Goal: Task Accomplishment & Management: Manage account settings

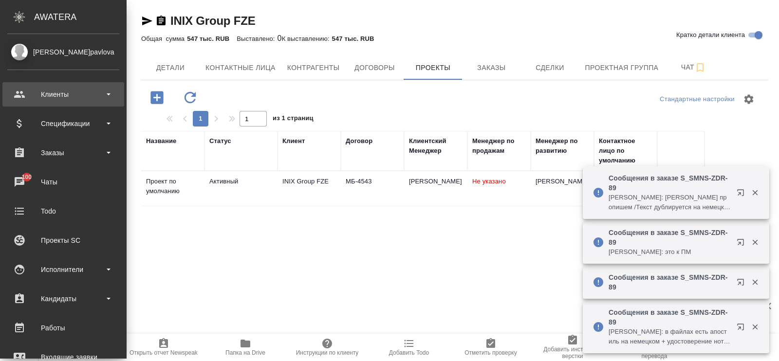
click at [57, 98] on div "Клиенты" at bounding box center [63, 94] width 112 height 15
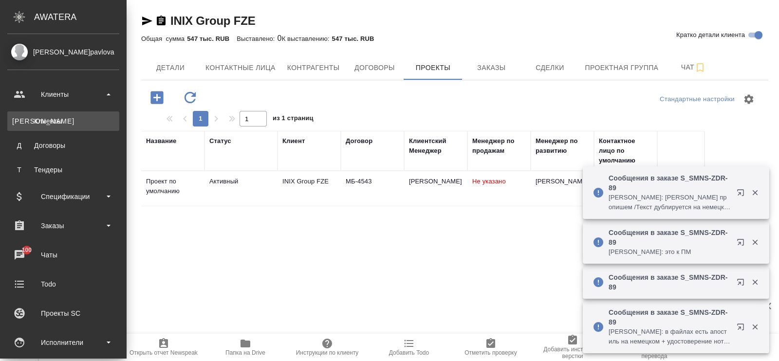
click at [54, 123] on div "Клиенты" at bounding box center [63, 121] width 102 height 10
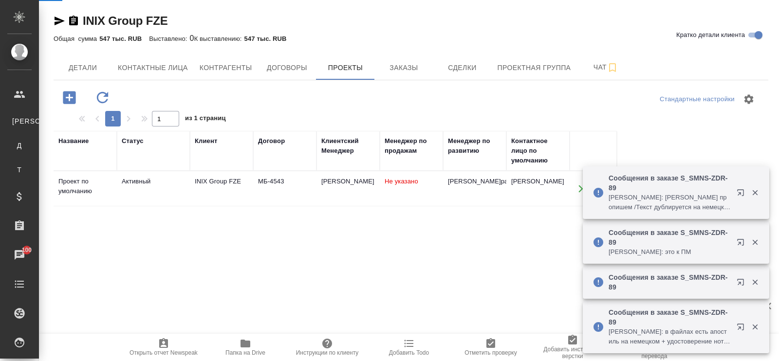
select select "RU"
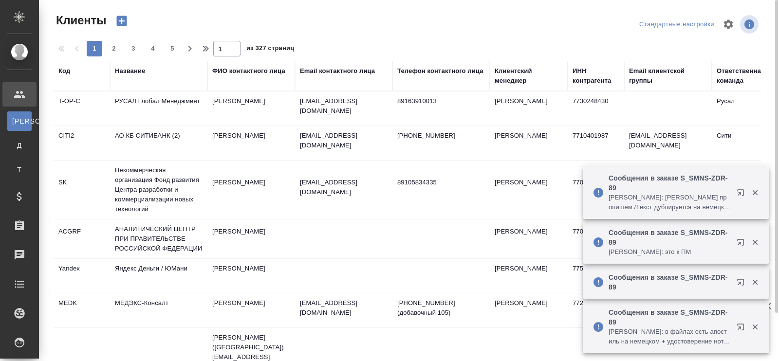
click at [136, 71] on div "Название" at bounding box center [130, 71] width 30 height 10
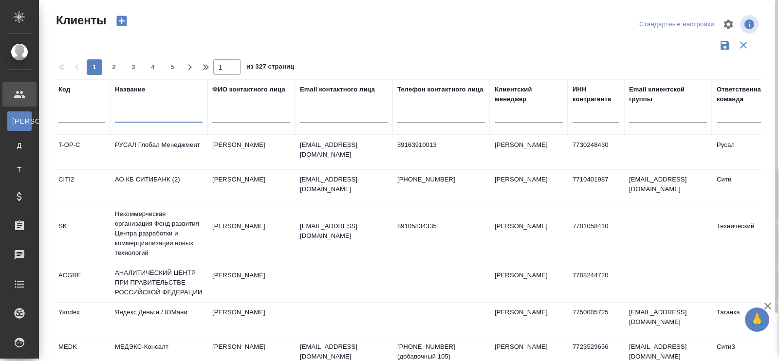
click at [128, 116] on input "text" at bounding box center [159, 117] width 88 height 12
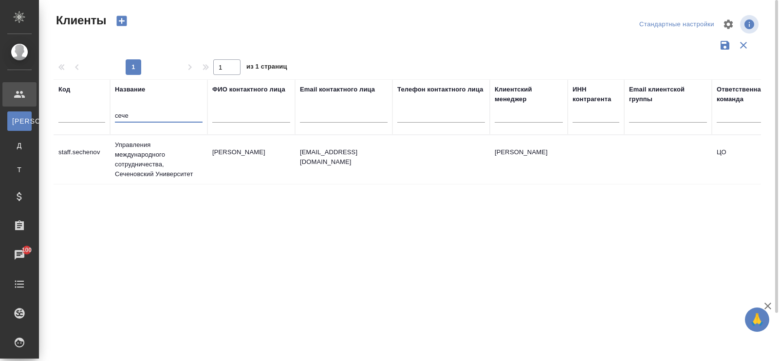
type input "сече"
click at [137, 173] on td "Управления международного сотрудничества, Сеченовский Университет" at bounding box center [158, 159] width 97 height 49
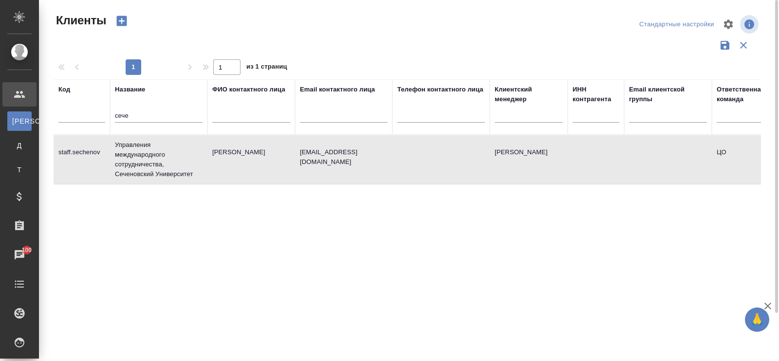
click at [137, 173] on td "Управления международного сотрудничества, Сеченовский Университет" at bounding box center [158, 159] width 97 height 49
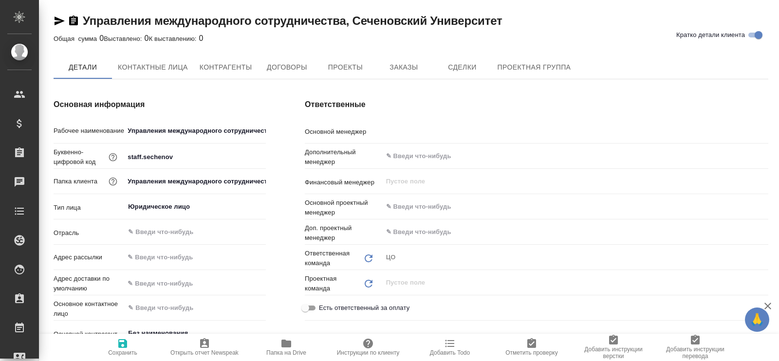
type input "[PERSON_NAME]"
click at [407, 72] on span "Заказы" at bounding box center [403, 68] width 47 height 12
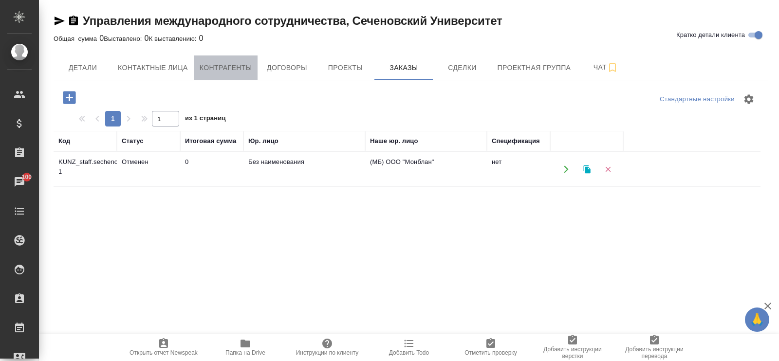
click at [246, 65] on span "Контрагенты" at bounding box center [226, 68] width 53 height 12
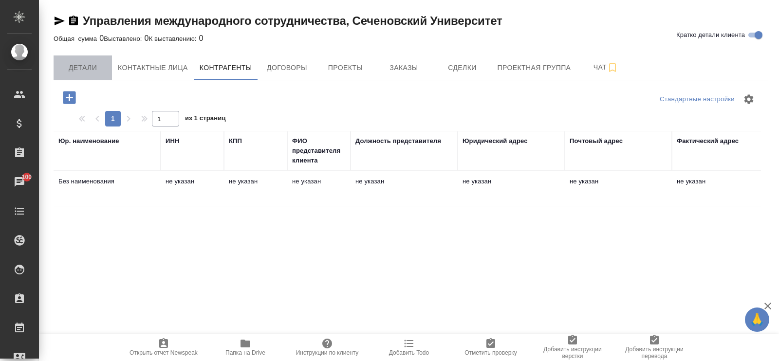
click at [83, 67] on span "Детали" at bounding box center [82, 68] width 47 height 12
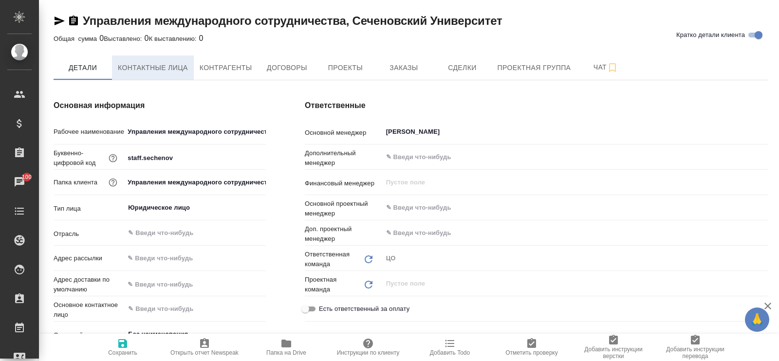
click at [124, 65] on span "Контактные лица" at bounding box center [153, 68] width 70 height 12
select select "RU"
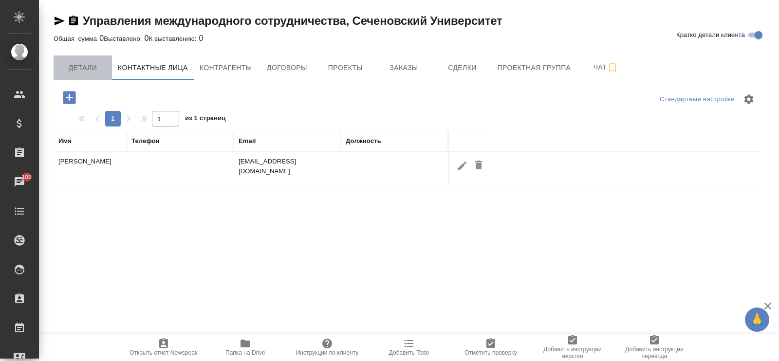
click at [85, 66] on span "Детали" at bounding box center [82, 68] width 47 height 12
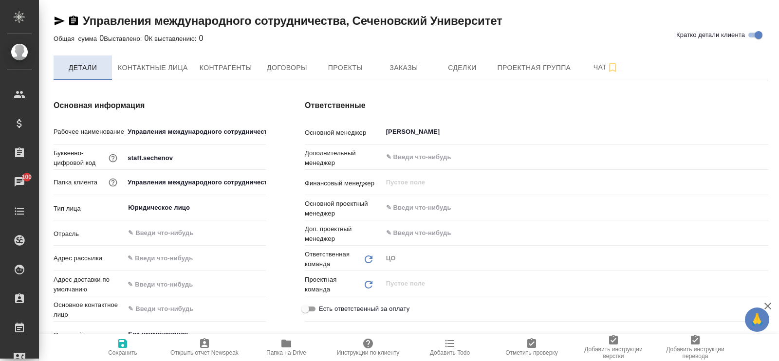
type textarea "x"
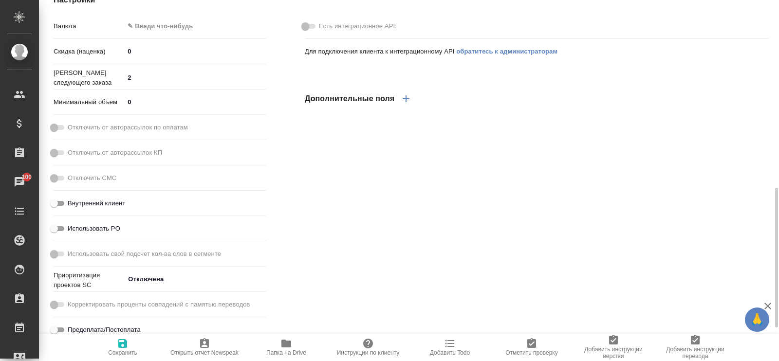
scroll to position [572, 0]
